Goal: Ask a question: Seek information or help from site administrators or community

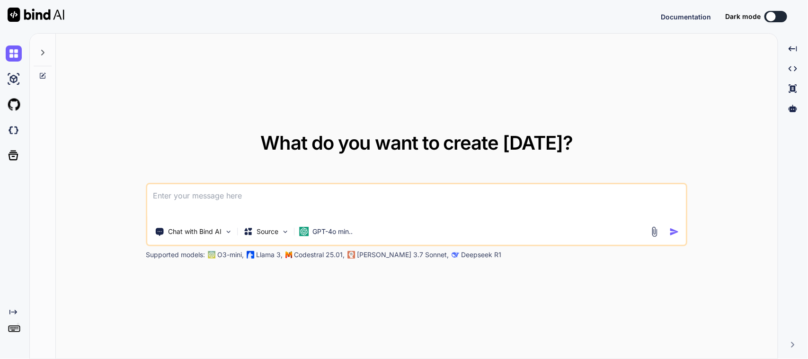
click at [358, 176] on div "What do you want to create [DATE]? Chat with Bind AI Source GPT-4o min.. Suppor…" at bounding box center [416, 197] width 541 height 126
click at [355, 189] on textarea at bounding box center [417, 201] width 538 height 35
click at [302, 202] on textarea at bounding box center [417, 201] width 538 height 35
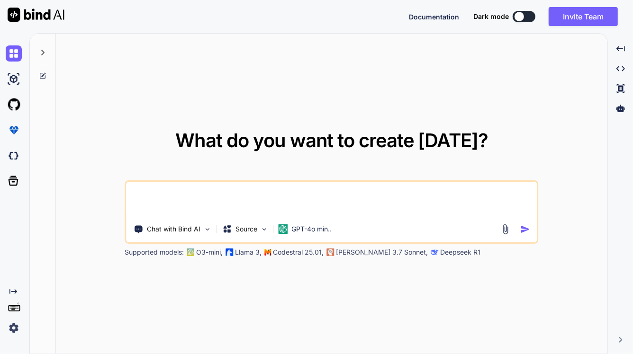
click at [187, 194] on textarea at bounding box center [331, 199] width 411 height 35
type textarea "="
drag, startPoint x: 195, startPoint y: 187, endPoint x: 50, endPoint y: 189, distance: 144.9
click at [50, 189] on div "What do you want to create [DATE]? I Chat with Bind AI Source GPT-4o min.. Supp…" at bounding box center [318, 194] width 577 height 321
paste textarea "Default NCR category to Service"
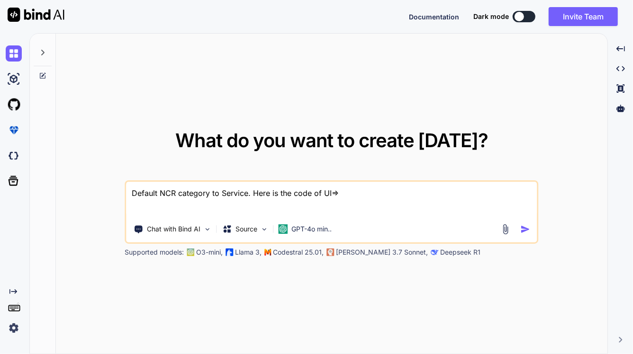
paste textarea "SizedBox( child: Container( decoration: BoxDecoration( borderRadius: BorderRadi…"
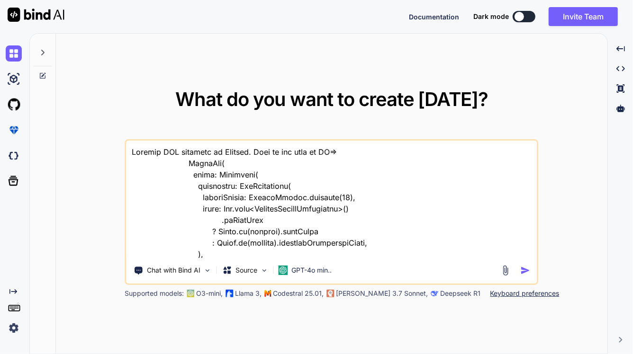
scroll to position [534, 0]
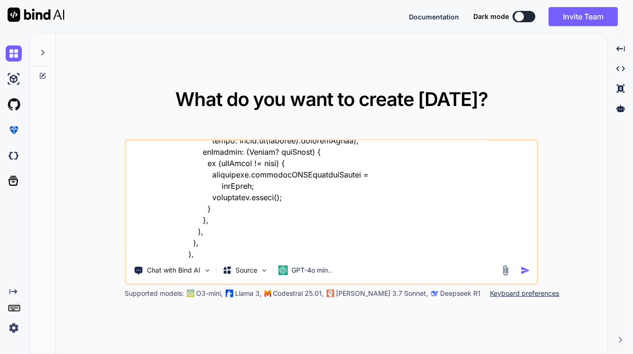
type textarea "Default NCR category to Service. Here is the code of UI=> SizedBox( child: Cont…"
click at [523, 270] on img "button" at bounding box center [525, 271] width 10 height 10
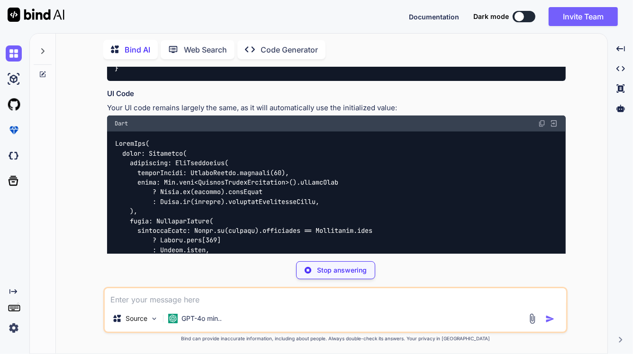
scroll to position [349, 0]
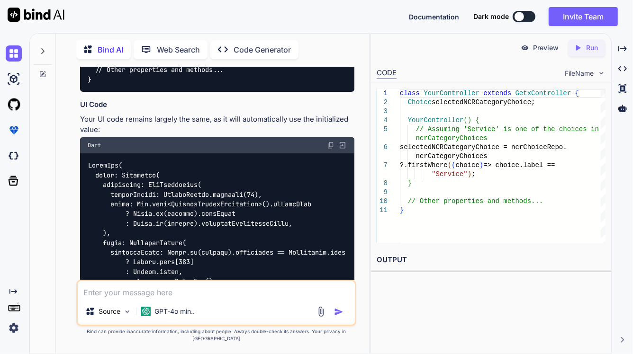
scroll to position [477, 0]
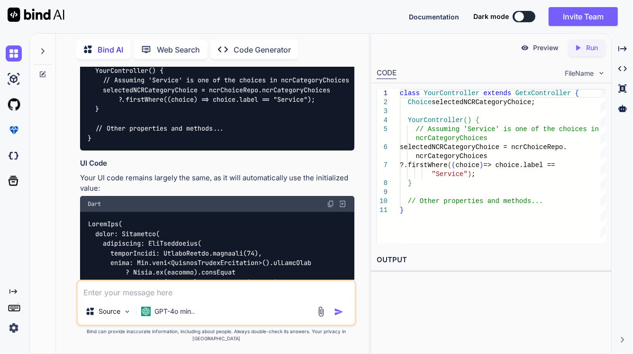
click at [330, 200] on img at bounding box center [331, 204] width 8 height 8
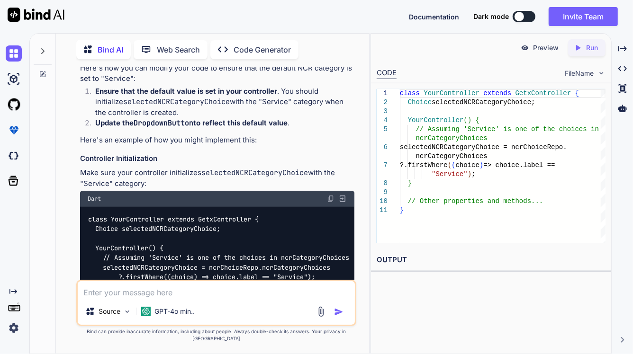
scroll to position [359, 0]
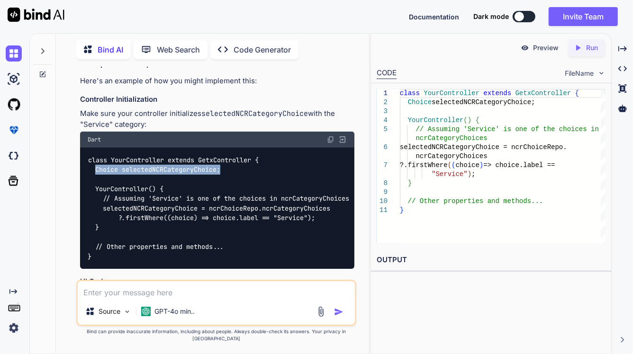
drag, startPoint x: 231, startPoint y: 158, endPoint x: 94, endPoint y: 160, distance: 136.8
click at [94, 160] on div "class YourController extends GetxController { Choice selectedNCRCategoryChoice;…" at bounding box center [217, 208] width 274 height 121
copy code "Choice selectedNCRCategoryChoice;"
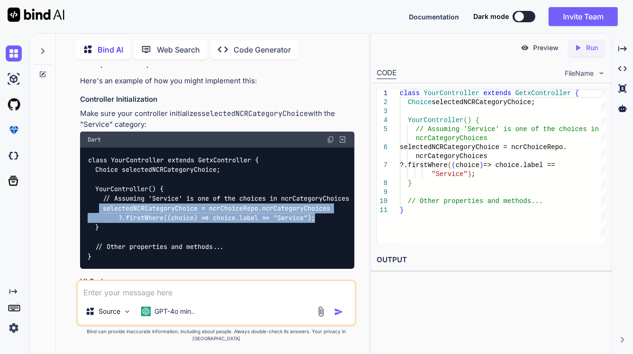
drag, startPoint x: 99, startPoint y: 196, endPoint x: 320, endPoint y: 205, distance: 220.8
click at [320, 205] on div "class YourController extends GetxController { Choice selectedNCRCategoryChoice;…" at bounding box center [217, 208] width 274 height 121
copy code "selectedNCRCategoryChoice = ncrChoiceRepo.ncrCategoryChoices ?.firstWhere((choi…"
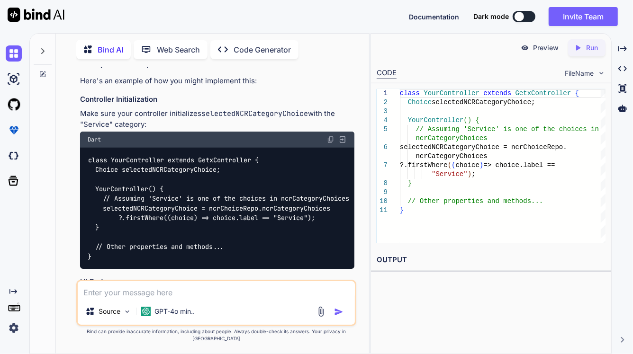
click at [121, 290] on textarea at bounding box center [216, 289] width 277 height 17
paste textarea "import 'package:sciton_scms/const/app_imports.dart'; class CreateNcrController …"
type textarea "Here is my controller class please modify my controller class=> import 'package…"
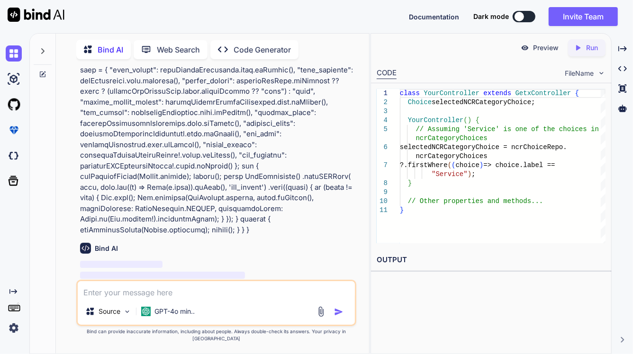
scroll to position [2294, 0]
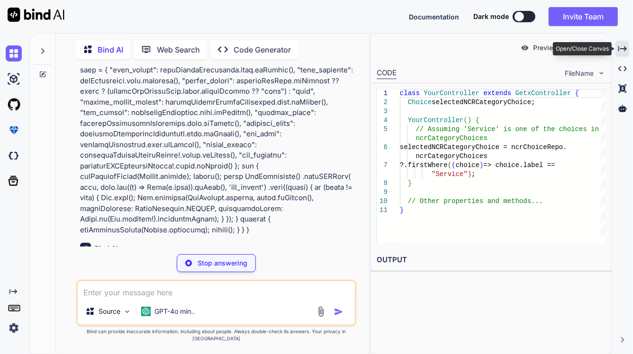
click at [619, 48] on icon "Created with Pixso." at bounding box center [622, 49] width 9 height 9
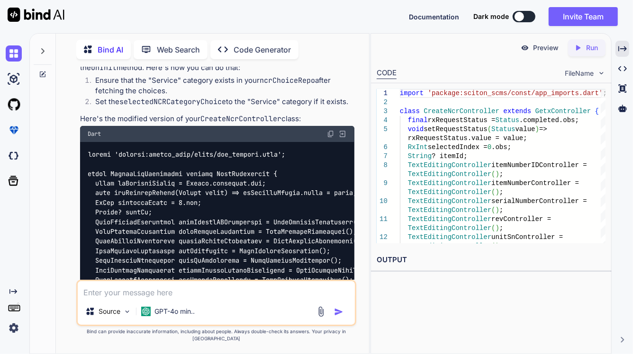
scroll to position [2512, 0]
click at [330, 131] on img at bounding box center [331, 135] width 8 height 8
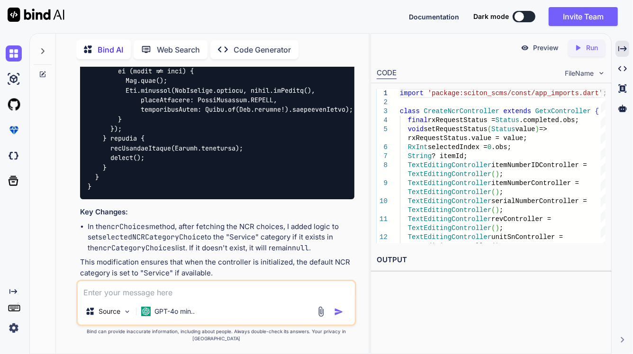
scroll to position [4642, 0]
click at [185, 298] on textarea at bounding box center [216, 289] width 277 height 17
type textarea "H"
paste textarea "selectedNCRCategoryChoice = ncrChoiceRepo.ncrCategoryChoices ?.firstWhere((choi…"
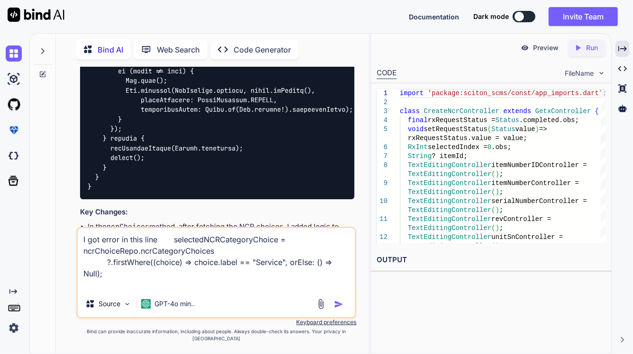
click at [155, 287] on textarea "I got error in this line selectedNCRCategoryChoice = ncrChoiceRepo.ncrCategoryC…" at bounding box center [216, 259] width 277 height 62
click at [124, 291] on textarea "I got error in this line selectedNCRCategoryChoice = ncrChoiceRepo.ncrCategoryC…" at bounding box center [216, 259] width 277 height 62
paste textarea "The returned type 'Type' isn't returnable from a 'Choice' function, as required…"
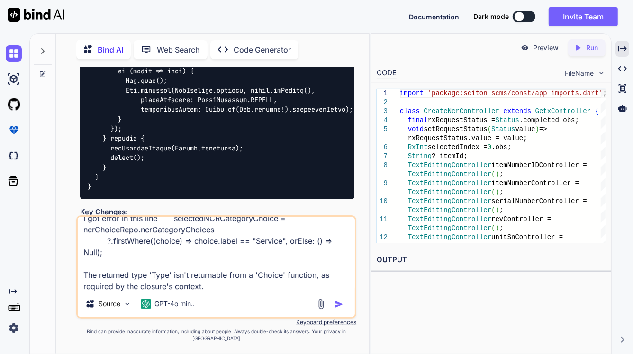
scroll to position [11, 0]
type textarea "I got error in this line selectedNCRCategoryChoice = ncrChoiceRepo.ncrCategoryC…"
click at [341, 309] on img "button" at bounding box center [338, 304] width 9 height 9
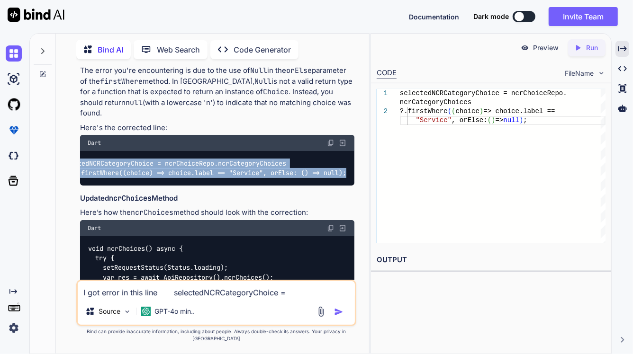
scroll to position [0, 0]
drag, startPoint x: 348, startPoint y: 156, endPoint x: 79, endPoint y: 143, distance: 269.2
click at [79, 143] on div "You Bind AI To set a default value for the DropdownButton in your Flutter UI co…" at bounding box center [217, 173] width 278 height 213
copy code "selectedNCRCategoryChoice = ncrChoiceRepo.ncrCategoryChoices ?.firstWhere((choi…"
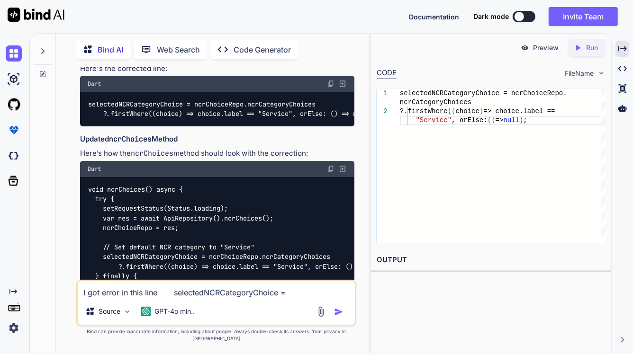
click at [204, 179] on div "void ncrChoices() async { try { setRequestStatus(Status.loading); var res = awa…" at bounding box center [217, 252] width 274 height 150
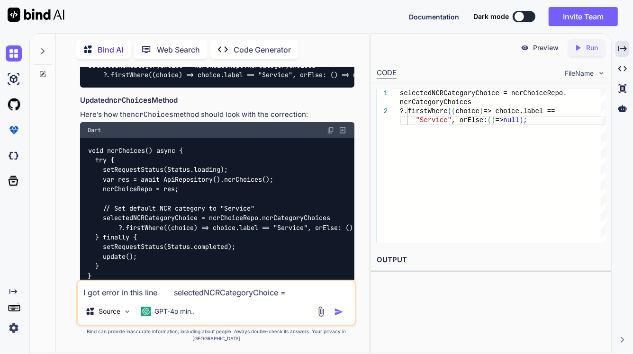
scroll to position [5079, 0]
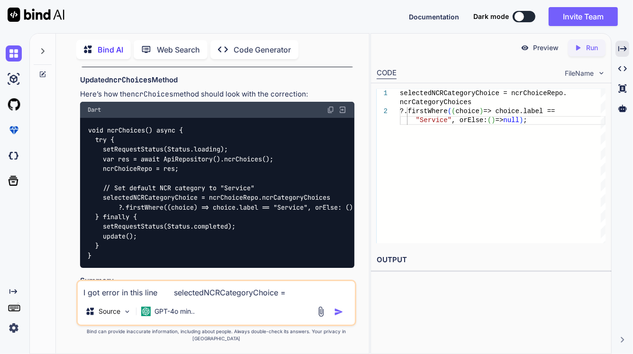
click at [331, 106] on img at bounding box center [331, 110] width 8 height 8
click at [149, 298] on textarea "I got error in this line selectedNCRCategoryChoice = ncrChoiceRepo.ncrCategoryC…" at bounding box center [216, 289] width 277 height 17
paste textarea "The returned type 'Null' isn't returnable from a 'Choice' function, as required…"
type textarea "The returned type 'Null' isn't returnable from a 'Choice' function, as required…"
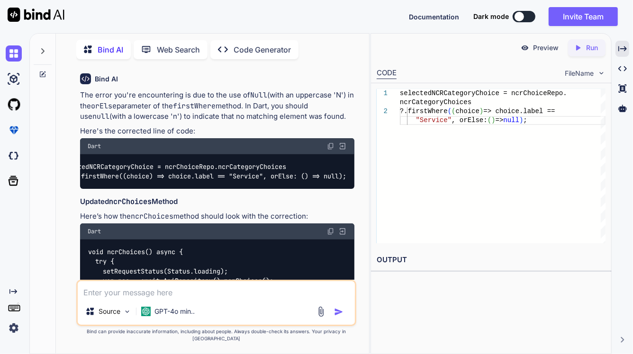
scroll to position [5387, 0]
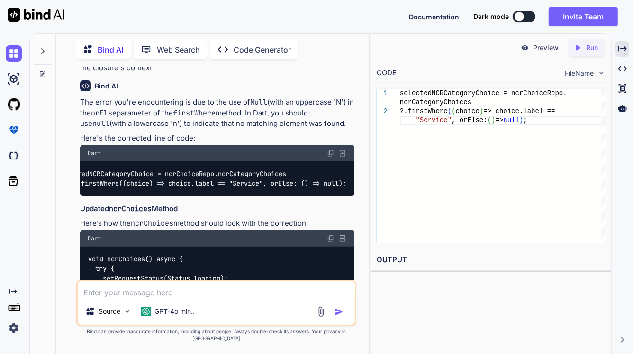
click at [331, 154] on img at bounding box center [331, 154] width 8 height 8
click at [125, 298] on textarea at bounding box center [216, 289] width 277 height 17
paste textarea "void ncrChoices() async { try { setRequestStatus(Status.loading); var res = awa…"
type textarea "I am still facing an error in "null" => void ncrChoices() async { try { setRequ…"
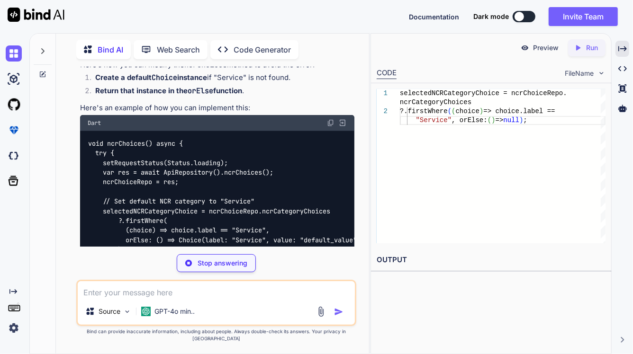
scroll to position [5926, 0]
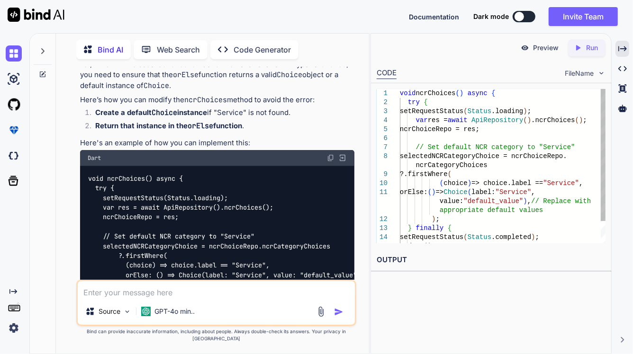
click at [328, 162] on img at bounding box center [331, 158] width 8 height 8
click at [628, 41] on div "Created with Pixso." at bounding box center [622, 49] width 14 height 16
click at [625, 45] on icon "Created with Pixso." at bounding box center [622, 49] width 9 height 9
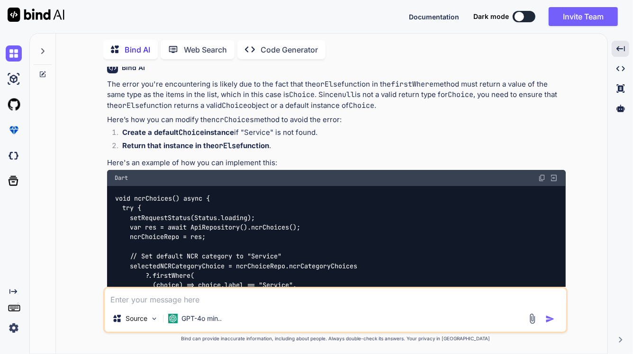
click at [126, 302] on textarea at bounding box center [335, 296] width 461 height 17
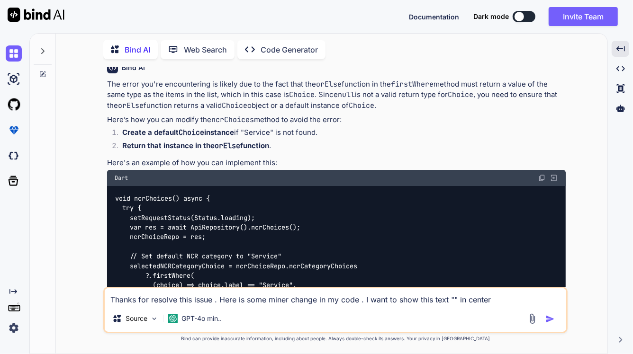
paste textarea "NCR Timeline & Workflow"
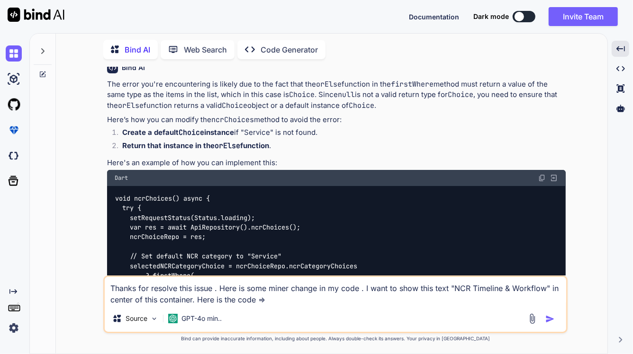
paste textarea "Container( width: 92.w, decoration: BoxDecoration( color: Color.fromARGB(255, 2…"
type textarea "Thanks for resolve this issue . Here is some miner change in my code . I want t…"
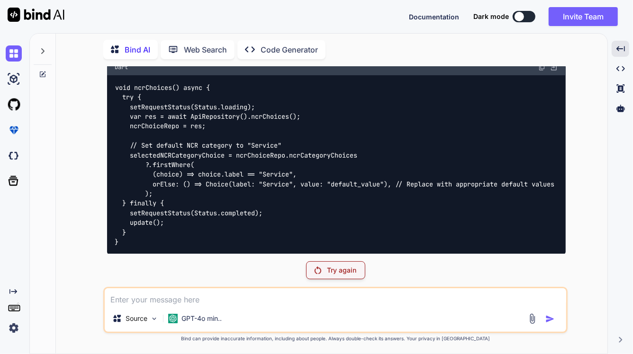
scroll to position [4948, 0]
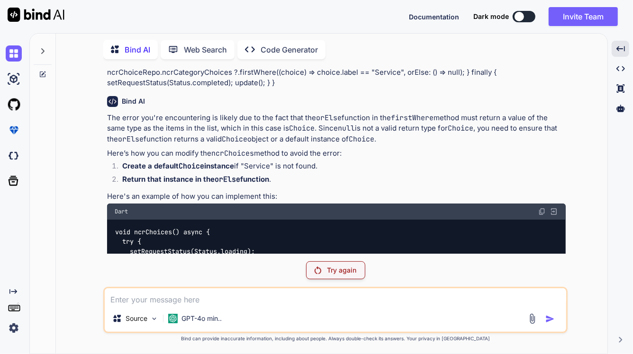
click at [339, 270] on p "Try again" at bounding box center [341, 270] width 29 height 9
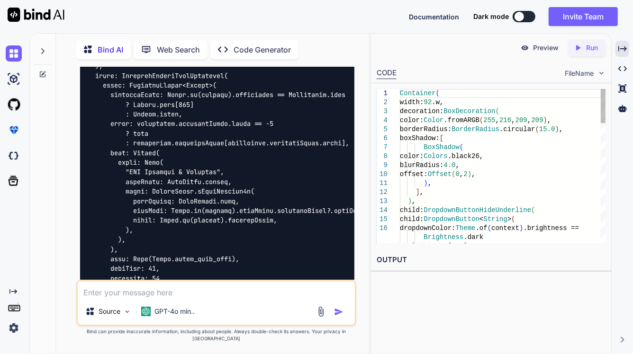
scroll to position [6743, 0]
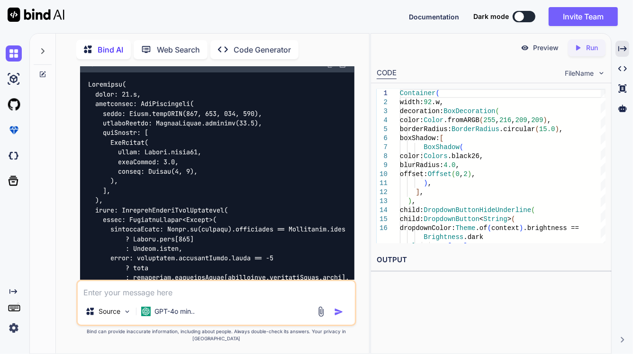
click at [332, 68] on img at bounding box center [331, 65] width 8 height 8
click at [183, 298] on textarea at bounding box center [216, 289] width 277 height 17
type textarea "No, Its not working can you please resolve this another way"
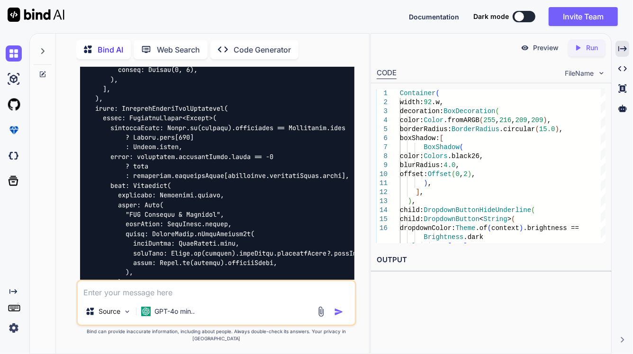
scroll to position [7748, 0]
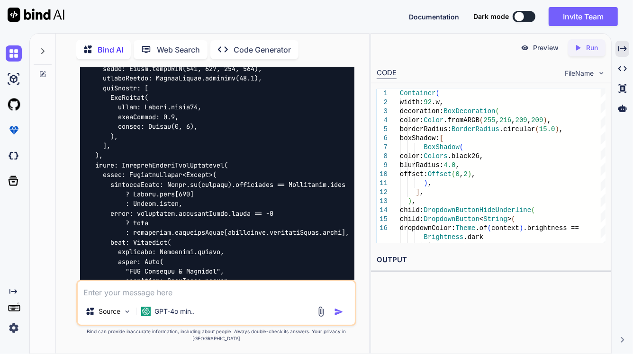
click at [330, 23] on img at bounding box center [331, 20] width 8 height 8
click at [115, 298] on textarea at bounding box center [216, 289] width 277 height 17
paste textarea "════════ Exception caught by rendering library ════════════════════════════════…"
type textarea "════════ Exception caught by rendering library ════════════════════════════════…"
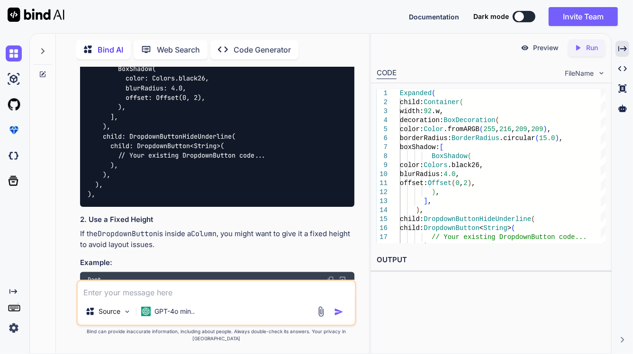
scroll to position [8821, 0]
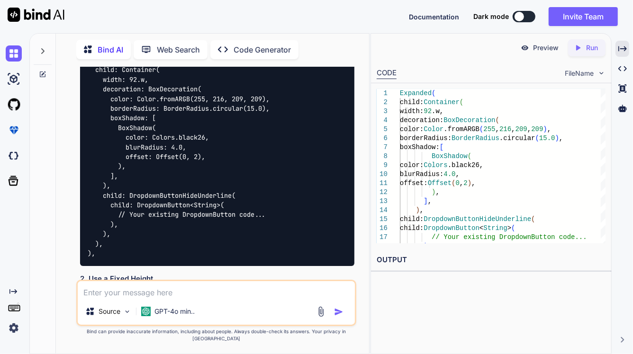
click at [173, 298] on textarea at bounding box center [216, 289] width 277 height 17
paste textarea "{ "id": 26, "ncr_images": [ { "id": 608, "ncr_image": "[URL][DOMAIN_NAME]", "de…"
type textarea "I want to convert my json data to dart . Please convert this => { "id": 26, "nc…"
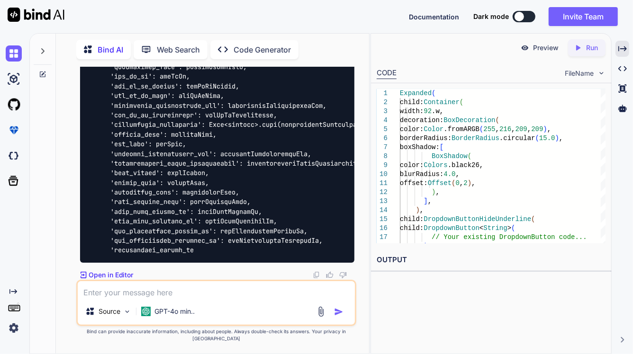
scroll to position [14712, 0]
click at [193, 297] on textarea at bounding box center [216, 289] width 277 height 17
type textarea "Please complete the code and avoid enum"
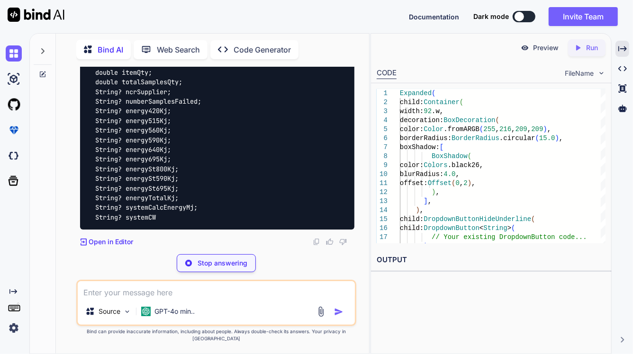
scroll to position [15147, 0]
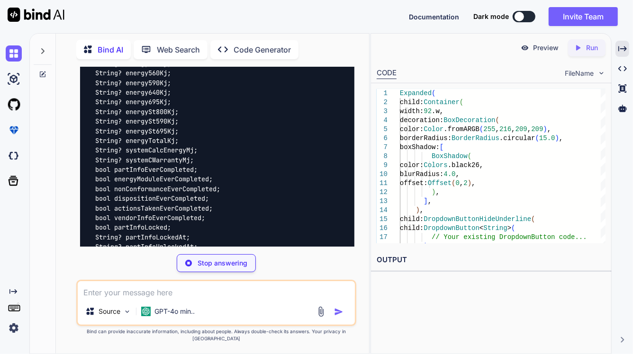
click at [226, 272] on div "Stop answering" at bounding box center [216, 263] width 79 height 18
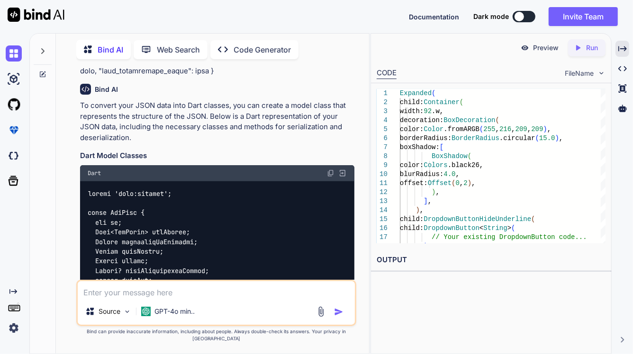
scroll to position [10413, 0]
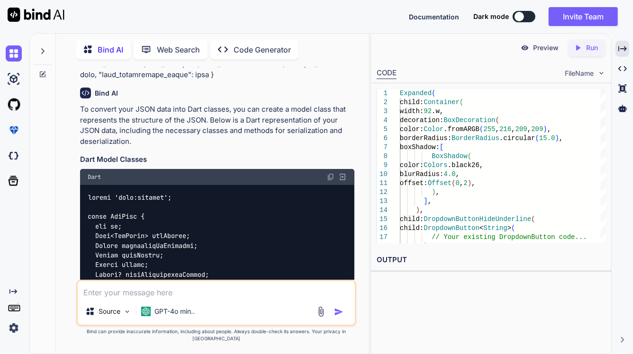
click at [330, 181] on img at bounding box center [331, 177] width 8 height 8
click at [211, 296] on textarea at bounding box center [216, 289] width 277 height 17
paste textarea "'non_conformance_unlocked_by': nonConformanceUnlockedBy, 'disposition_locked_by"
type textarea "Please written code after this line => 'non_conformance_unlocked_by': nonConfor…"
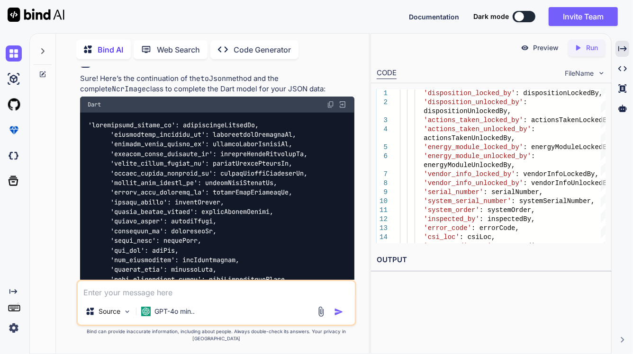
scroll to position [15465, 0]
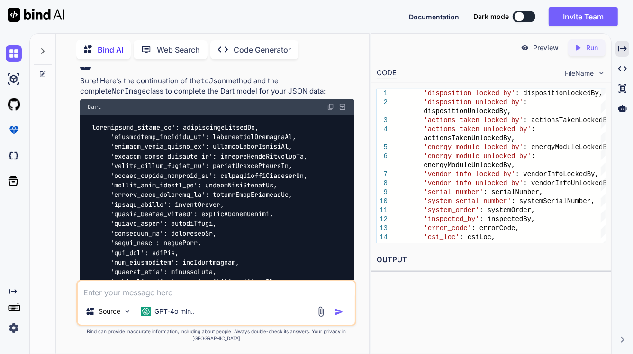
click at [325, 115] on div "Dart" at bounding box center [217, 107] width 274 height 16
click at [328, 111] on img at bounding box center [331, 107] width 8 height 8
click at [163, 298] on textarea at bounding box center [216, 289] width 277 height 17
paste textarea "child: Card( shape: RoundedRectangleBorder( borderRadius: BorderRadius.circular…"
type textarea "Please resolve [DOMAIN_NAME] section=> child: Card( shape: RoundedRectangleBord…"
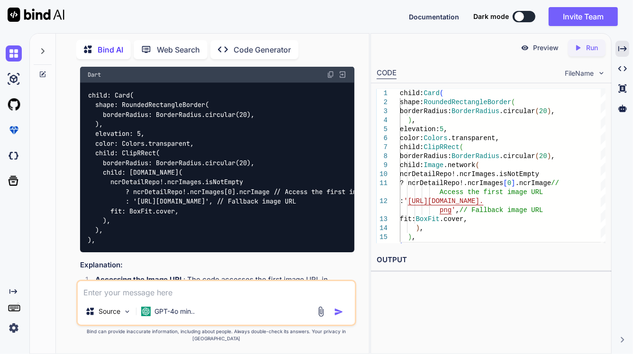
scroll to position [16328, 0]
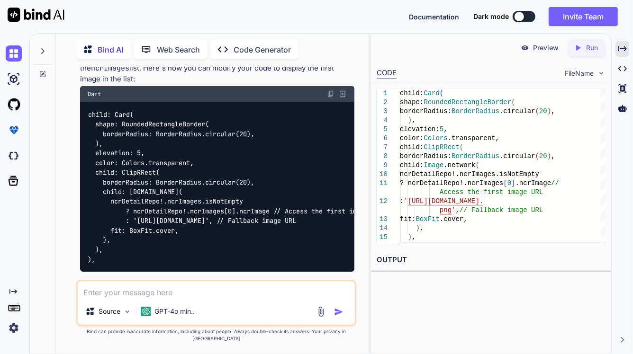
click at [328, 98] on img at bounding box center [331, 94] width 8 height 8
drag, startPoint x: 204, startPoint y: 254, endPoint x: 109, endPoint y: 255, distance: 94.7
click at [109, 255] on code "child: Card( shape: RoundedRectangleBorder( borderRadius: BorderRadius.circular…" at bounding box center [235, 187] width 295 height 155
click at [107, 257] on code "child: Card( shape: RoundedRectangleBorder( borderRadius: BorderRadius.circular…" at bounding box center [235, 187] width 295 height 155
drag, startPoint x: 107, startPoint y: 254, endPoint x: 203, endPoint y: 254, distance: 96.1
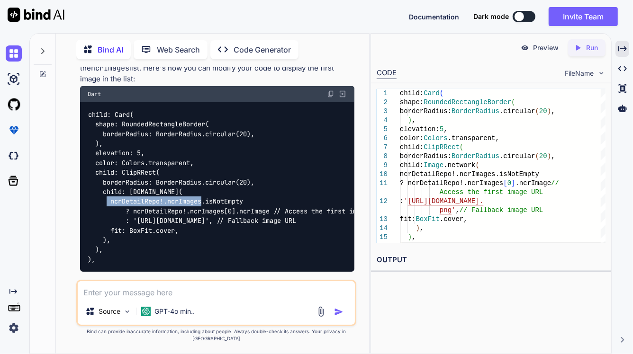
click at [203, 254] on code "child: Card( shape: RoundedRectangleBorder( borderRadius: BorderRadius.circular…" at bounding box center [235, 187] width 295 height 155
copy code "ncrDetailRepo!.ncrImages"
drag, startPoint x: 276, startPoint y: 262, endPoint x: 226, endPoint y: 264, distance: 49.8
click at [226, 264] on code "child: Card( shape: RoundedRectangleBorder( borderRadius: BorderRadius.circular…" at bounding box center [235, 187] width 295 height 155
copy code "[0].ncrImage"
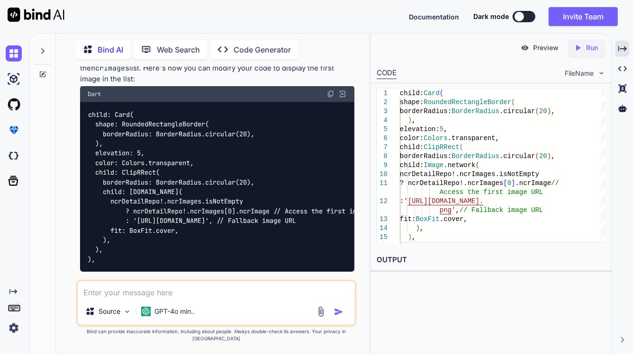
click at [161, 298] on textarea at bounding box center [216, 289] width 277 height 17
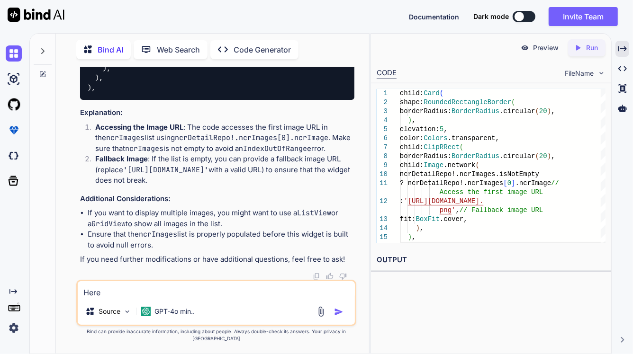
scroll to position [16555, 0]
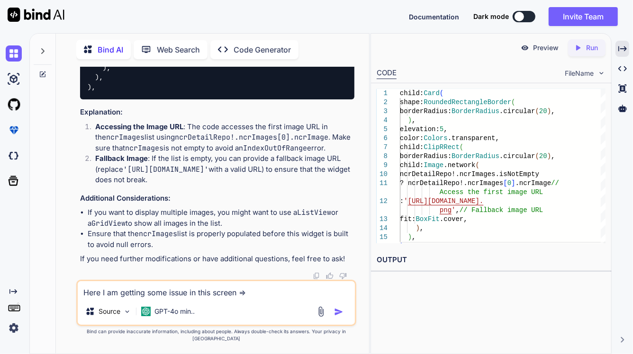
paste textarea "/flutter ( 8736): ----------------FIREBASE CRASHLYTICS---------------- I/flutte…"
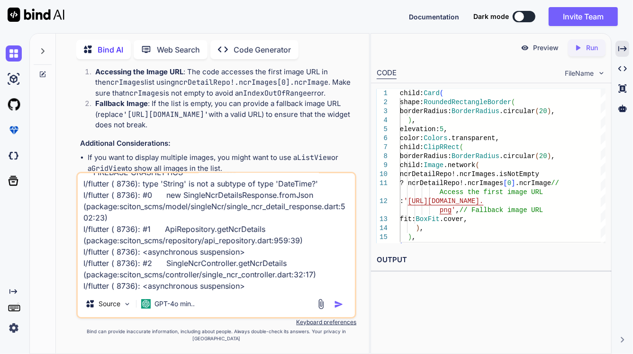
scroll to position [46, 0]
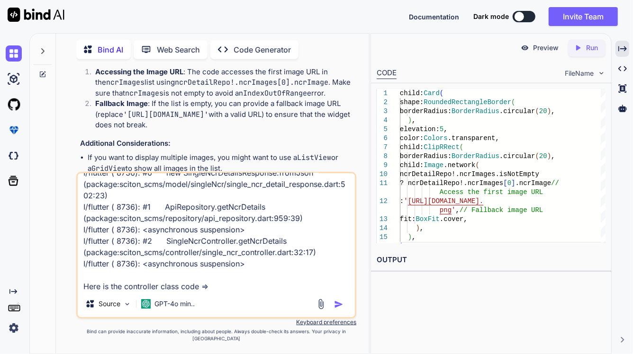
paste textarea "import 'package:sciton_scms/const/app_imports.dart'; import 'package:sciton_scm…"
type textarea "Here I am getting some issue in this screen => /flutter ( 8736): --------------…"
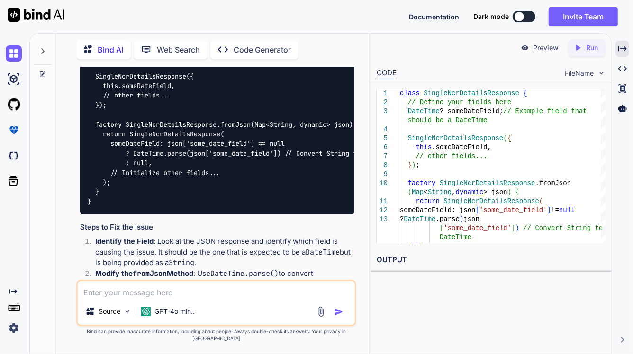
scroll to position [17745, 0]
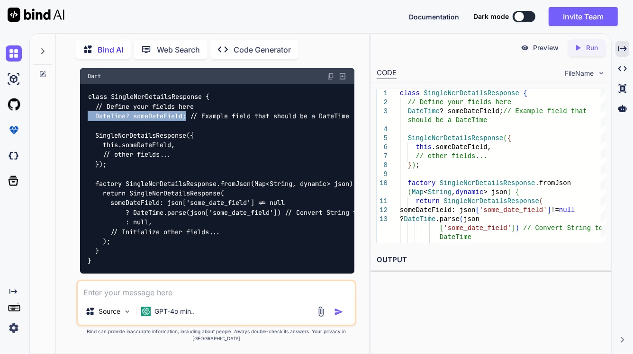
drag, startPoint x: 84, startPoint y: 175, endPoint x: 188, endPoint y: 176, distance: 104.2
click at [188, 176] on div "class SingleNcrDetailsResponse { // Define your fields here DateTime? someDateF…" at bounding box center [217, 178] width 274 height 189
copy code "DateTime? someDateField;"
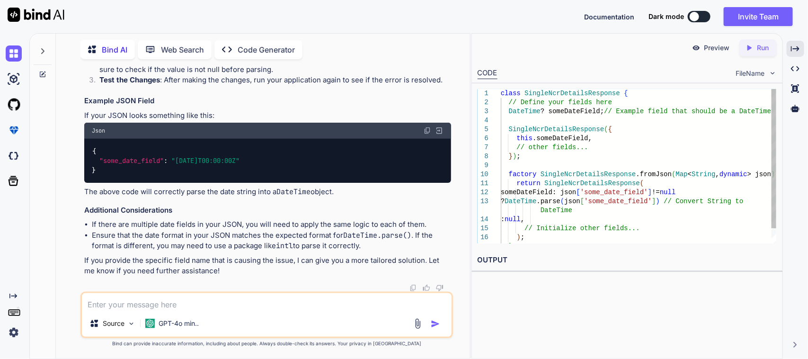
scroll to position [16363, 0]
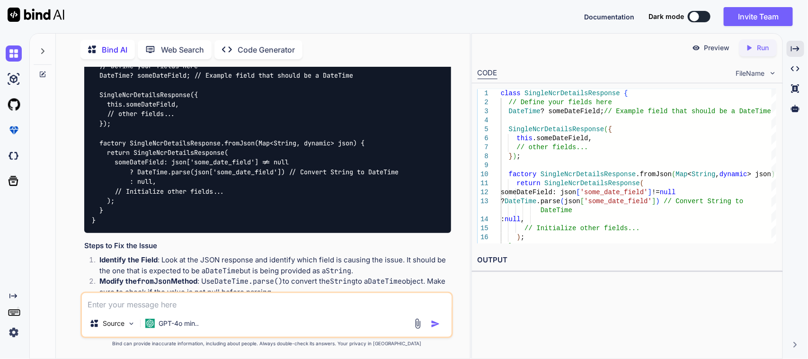
click at [135, 301] on textarea at bounding box center [267, 301] width 370 height 17
type textarea "I"
click at [156, 301] on textarea at bounding box center [267, 301] width 370 height 17
type textarea "P"
paste textarea "Here I want to modify my dropdown right now I am showing these text in my dropd…"
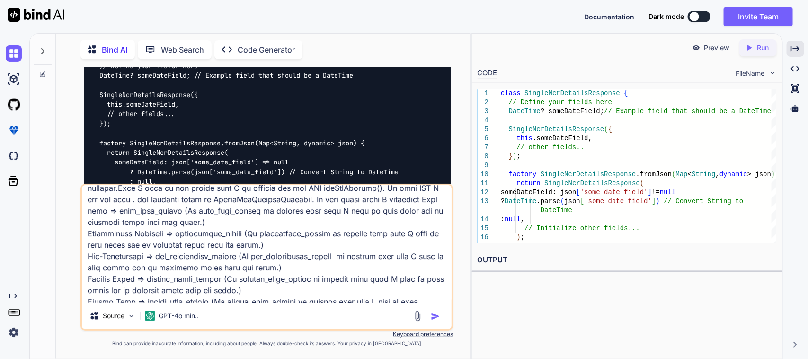
scroll to position [47, 0]
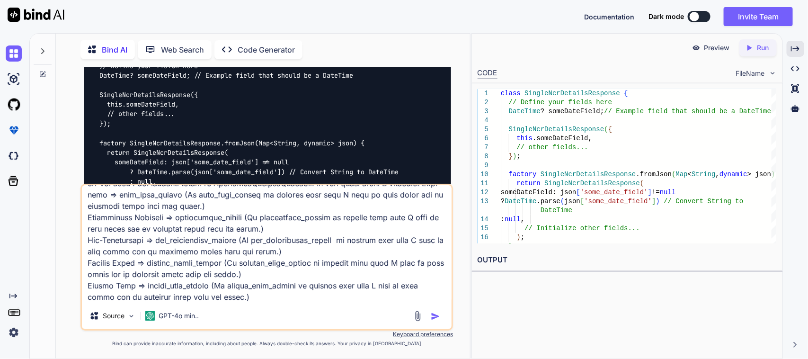
click at [235, 297] on textarea at bounding box center [267, 243] width 370 height 117
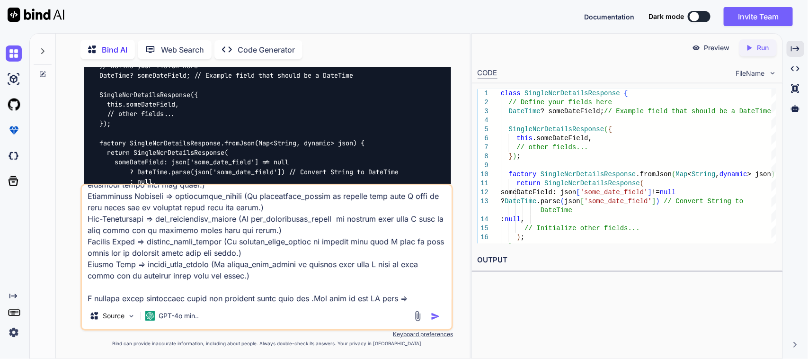
paste textarea "// /*ItemSerialNumberScreenController // * Created By - Chetu Team // * Descrip…"
type textarea "Here I want to modify my dropdown right now I am showing these text in my dropd…"
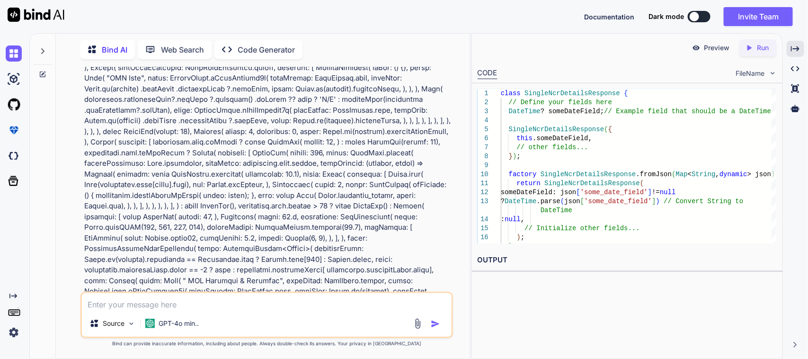
scroll to position [17788, 0]
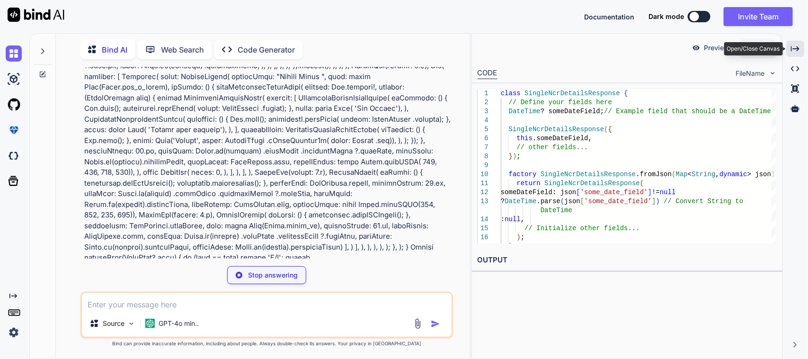
click at [795, 45] on icon "Created with Pixso." at bounding box center [795, 49] width 9 height 9
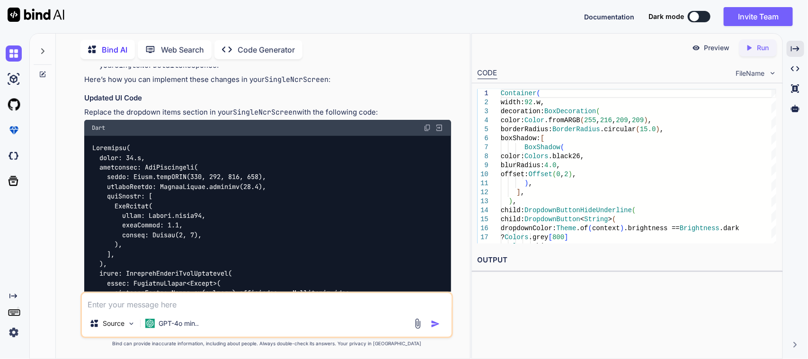
scroll to position [18063, 0]
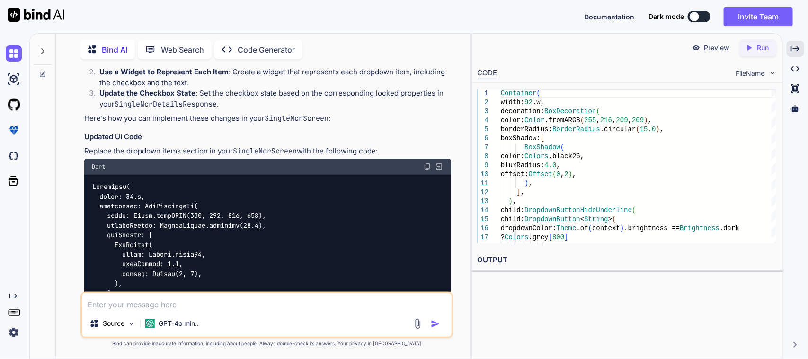
click at [428, 163] on img at bounding box center [428, 167] width 8 height 8
click at [117, 304] on textarea at bounding box center [267, 301] width 370 height 17
type textarea "I"
type textarea "right now I am getting the false value in all of then but I did not show the re…"
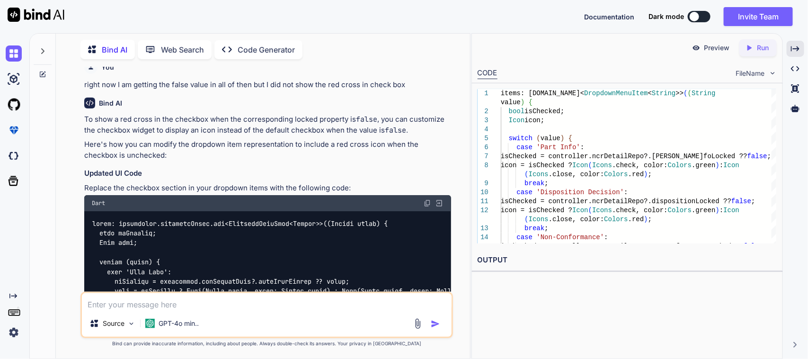
scroll to position [19262, 0]
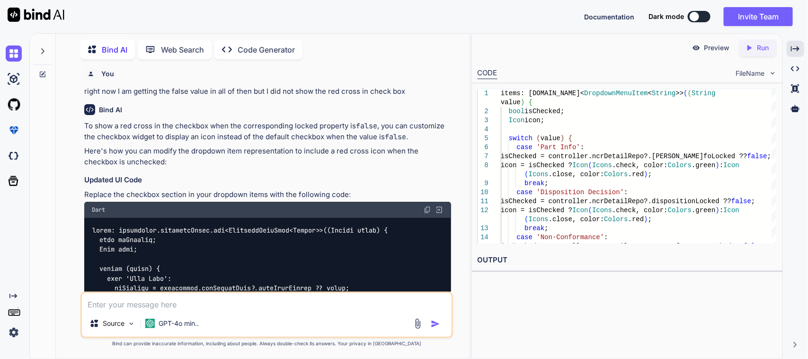
click at [427, 206] on img at bounding box center [428, 210] width 8 height 8
drag, startPoint x: 90, startPoint y: 170, endPoint x: 212, endPoint y: 173, distance: 121.7
copy code "items: controller.dropdownItems"
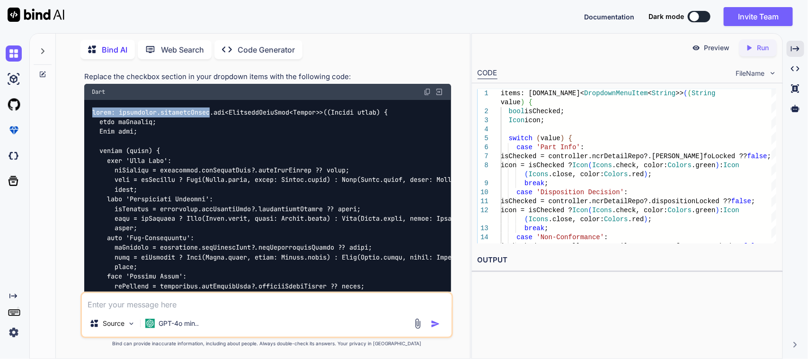
scroll to position [19380, 0]
click at [138, 303] on textarea at bounding box center [267, 301] width 370 height 17
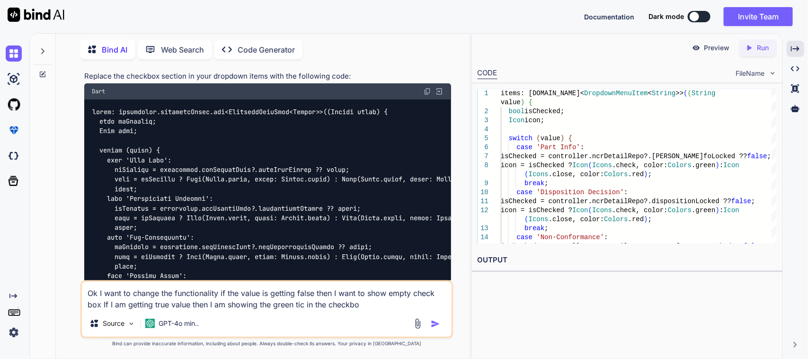
type textarea "Ok I want to change the functionality if the value is getting false then I want…"
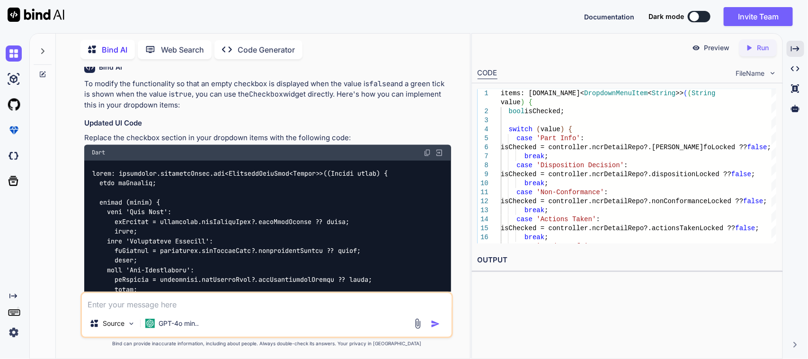
scroll to position [20115, 0]
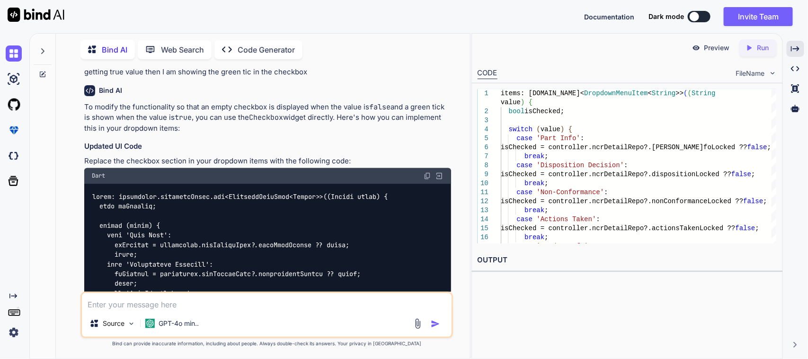
click at [427, 172] on img at bounding box center [428, 176] width 8 height 8
click at [242, 301] on textarea at bounding box center [267, 301] width 370 height 17
type textarea "I want to add icons between the checkbox and text"
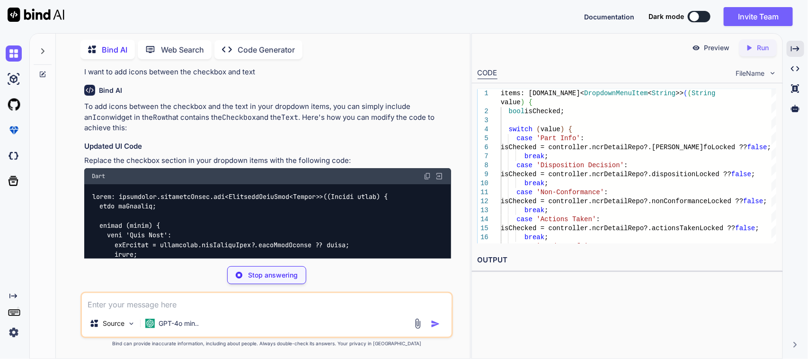
scroll to position [20925, 0]
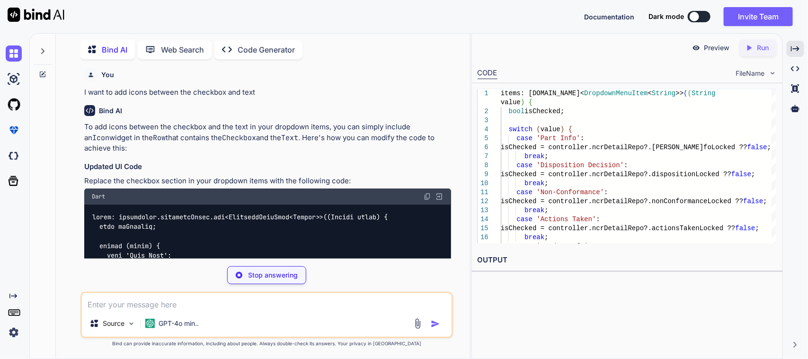
click at [429, 193] on img at bounding box center [428, 197] width 8 height 8
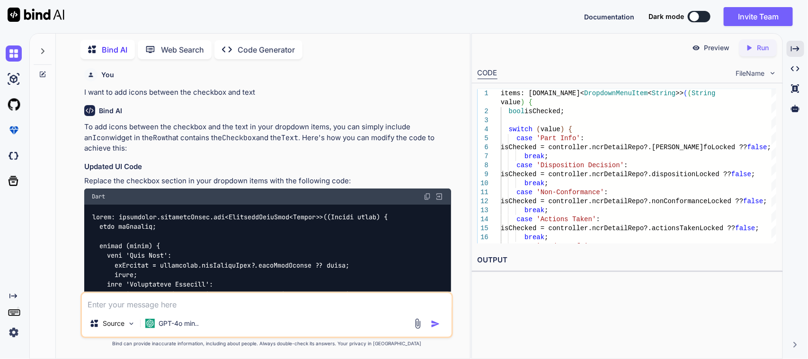
click at [178, 306] on textarea at bounding box center [267, 301] width 370 height 17
type textarea "I want to get separate icons for each"
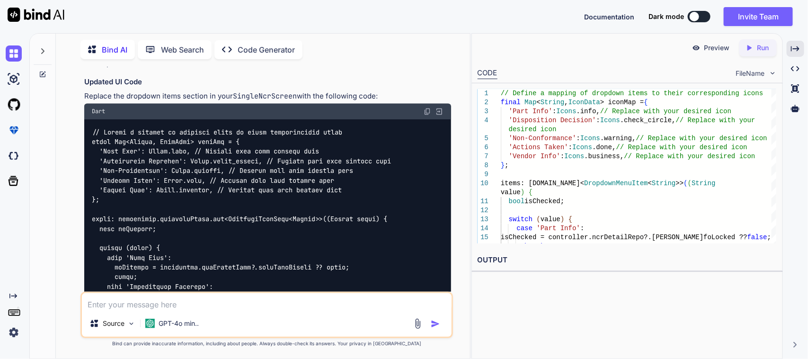
scroll to position [21809, 0]
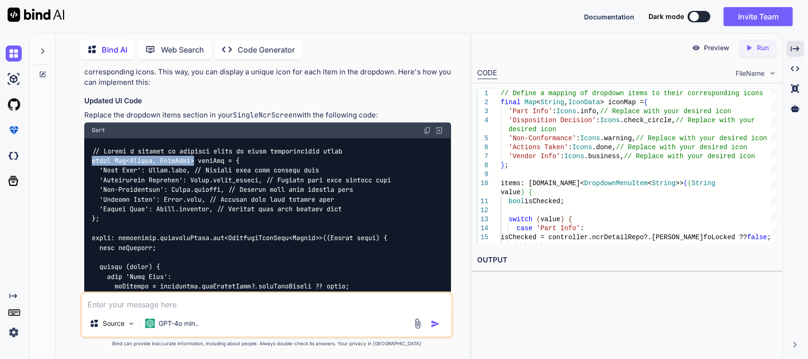
drag, startPoint x: 91, startPoint y: 110, endPoint x: 196, endPoint y: 112, distance: 105.6
copy code "final Map<String, IconData>"
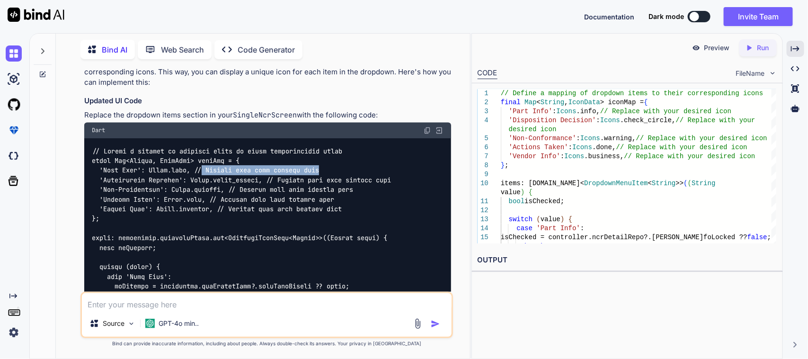
drag, startPoint x: 202, startPoint y: 121, endPoint x: 322, endPoint y: 121, distance: 119.8
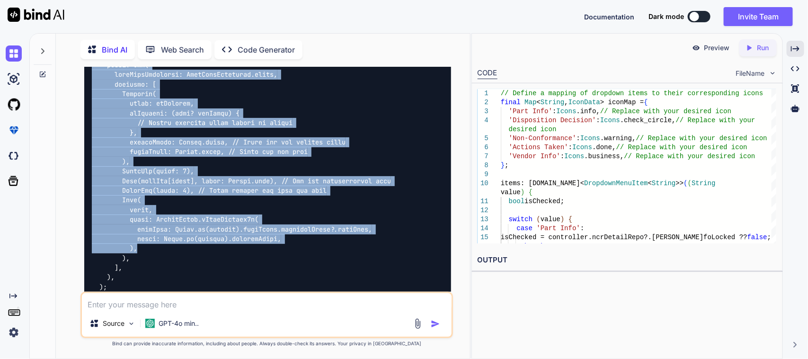
scroll to position [22283, 0]
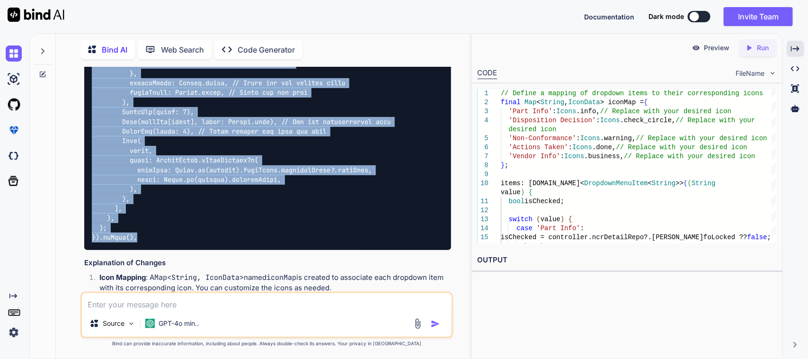
drag, startPoint x: 87, startPoint y: 109, endPoint x: 197, endPoint y: 187, distance: 135.8
copy code "final Map<String, IconData> iconMap = { 'Part Info': [DOMAIN_NAME], // Replace …"
